Goal: Find specific page/section: Find specific page/section

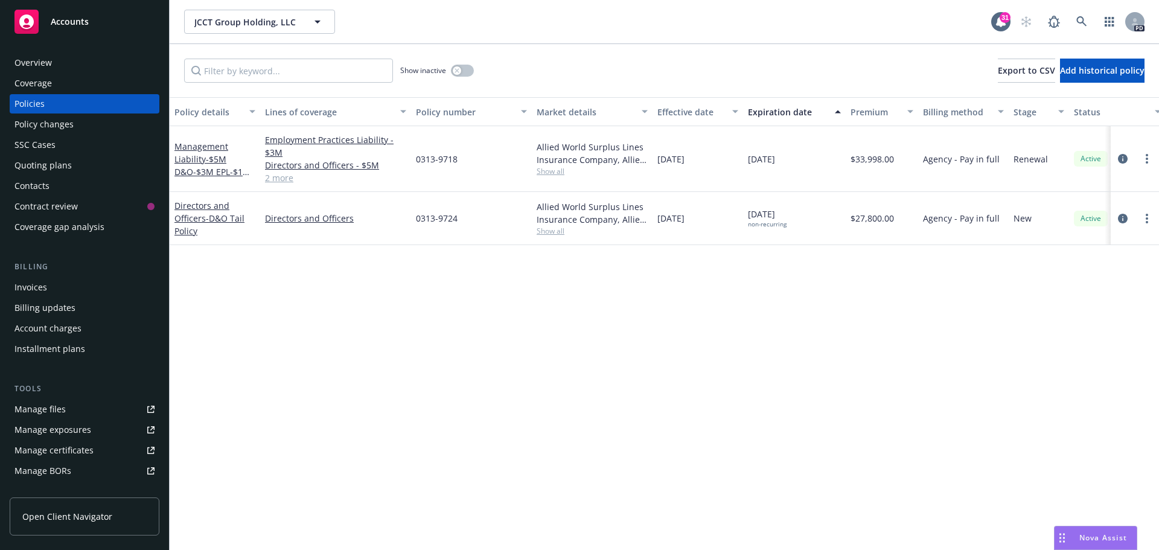
click at [34, 62] on div "Overview" at bounding box center [32, 62] width 37 height 19
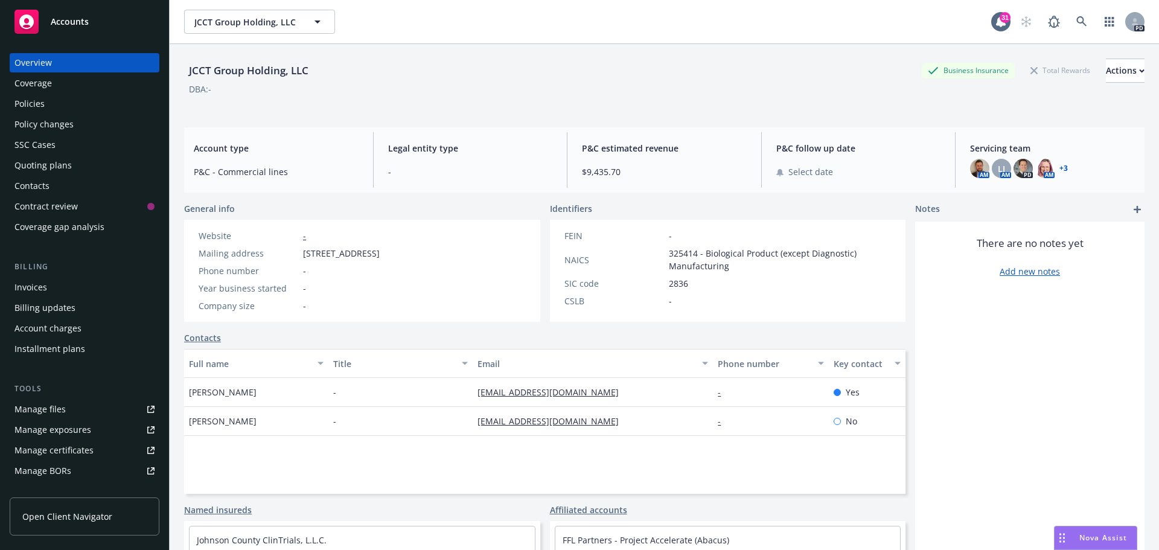
click at [1059, 165] on link "+ 3" at bounding box center [1063, 168] width 8 height 7
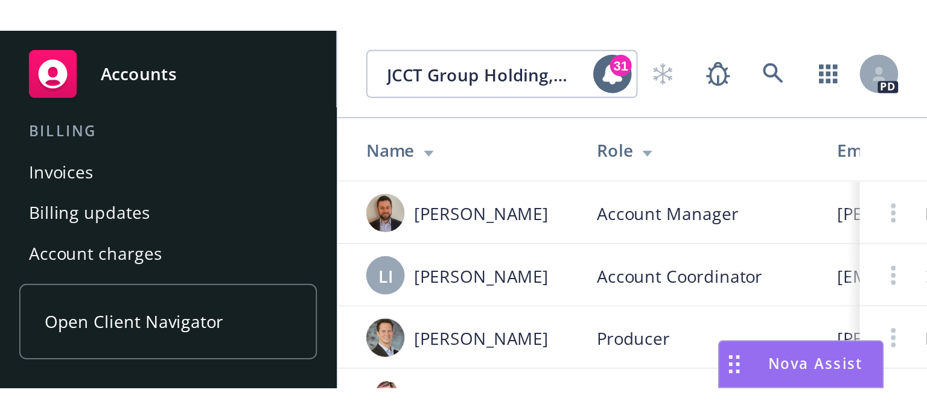
scroll to position [216, 0]
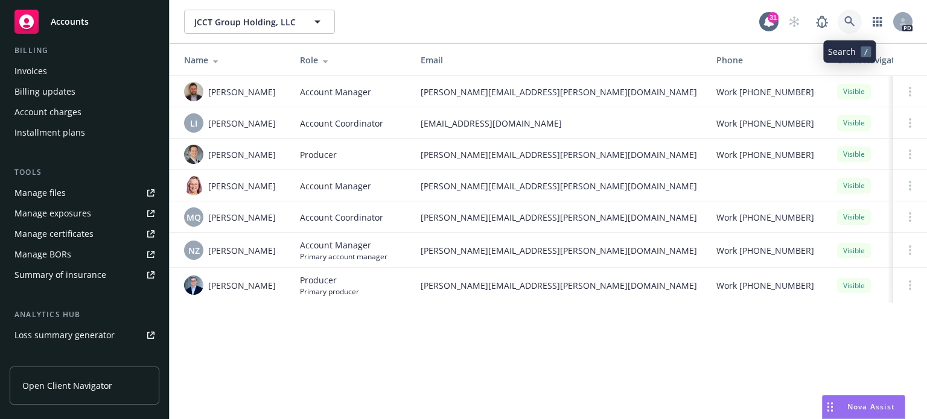
click at [845, 18] on icon at bounding box center [849, 21] width 10 height 10
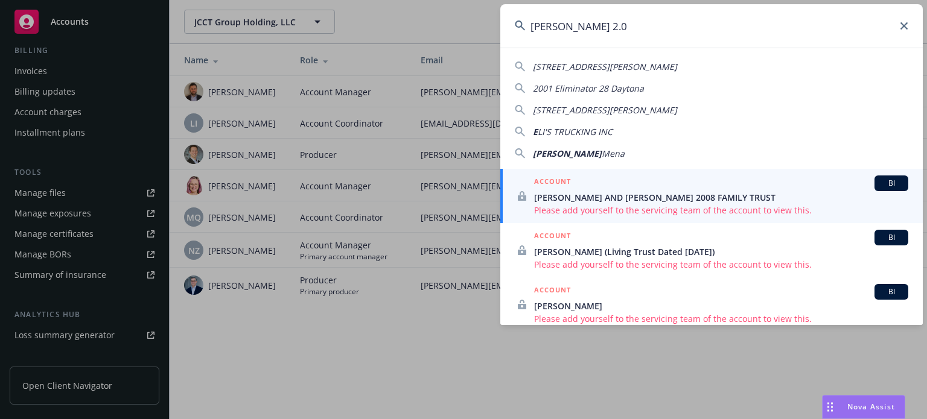
click at [591, 33] on input "[PERSON_NAME] 2.0" at bounding box center [711, 25] width 422 height 43
click at [571, 40] on input "[PERSON_NAME] 2.0" at bounding box center [711, 25] width 422 height 43
drag, startPoint x: 568, startPoint y: 40, endPoint x: 559, endPoint y: 26, distance: 17.1
click at [565, 40] on input "[PERSON_NAME] 2.0" at bounding box center [711, 25] width 422 height 43
click at [559, 26] on input "[PERSON_NAME] 2.0" at bounding box center [711, 25] width 422 height 43
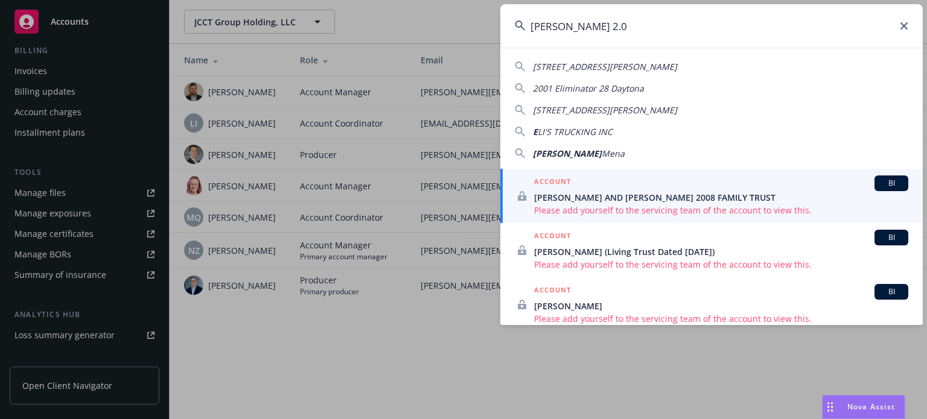
drag, startPoint x: 559, startPoint y: 26, endPoint x: 517, endPoint y: 21, distance: 42.5
click at [517, 21] on div "[PERSON_NAME] 2.0" at bounding box center [711, 25] width 422 height 43
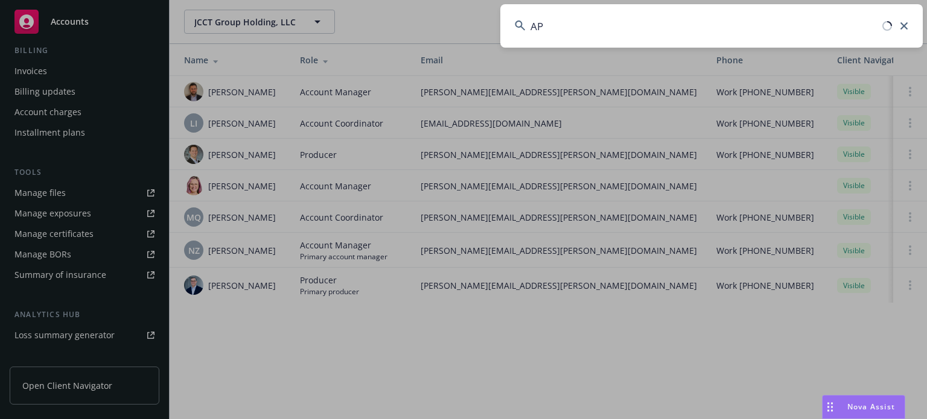
type input "A"
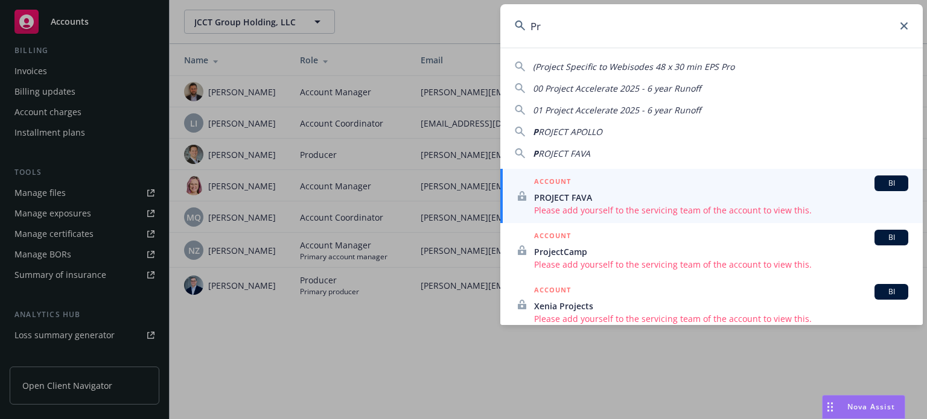
type input "P"
